Goal: Task Accomplishment & Management: Manage account settings

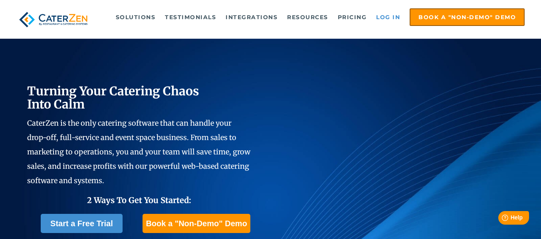
click at [385, 18] on link "Log in" at bounding box center [388, 17] width 32 height 16
click at [388, 17] on link "Log in" at bounding box center [388, 17] width 32 height 16
